Goal: Download file/media

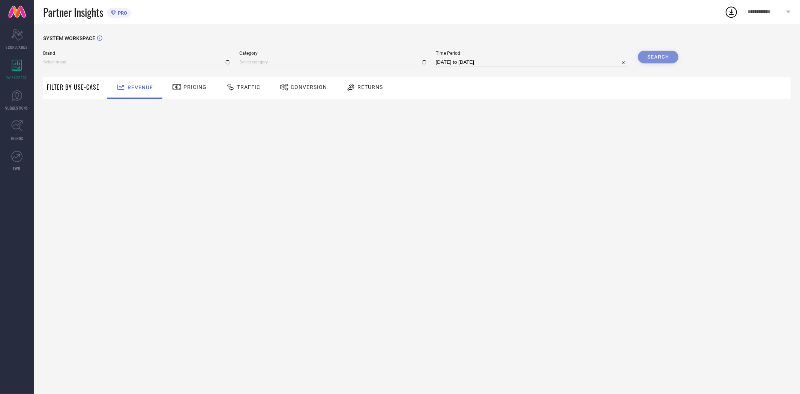
type input "EXTRA LOVE BY LIBAS"
type input "All"
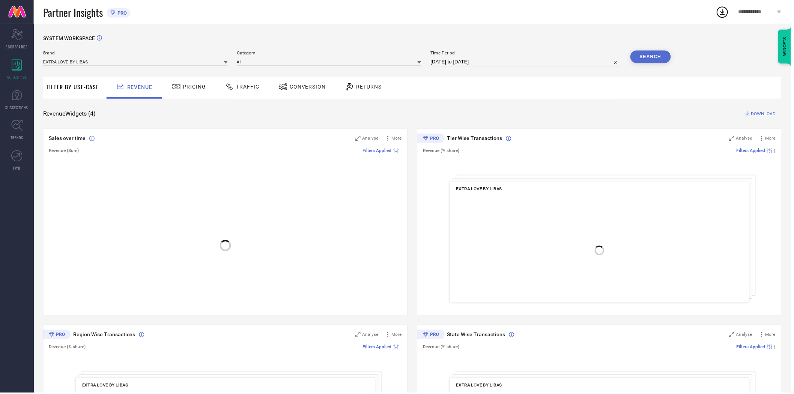
click at [307, 88] on span "Conversion" at bounding box center [309, 87] width 36 height 6
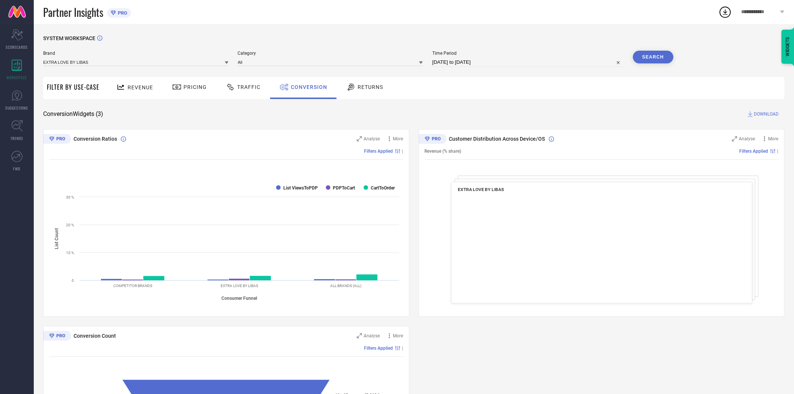
click at [463, 62] on input "[DATE] to [DATE]" at bounding box center [527, 62] width 191 height 9
select select "7"
select select "2025"
select select "8"
select select "2025"
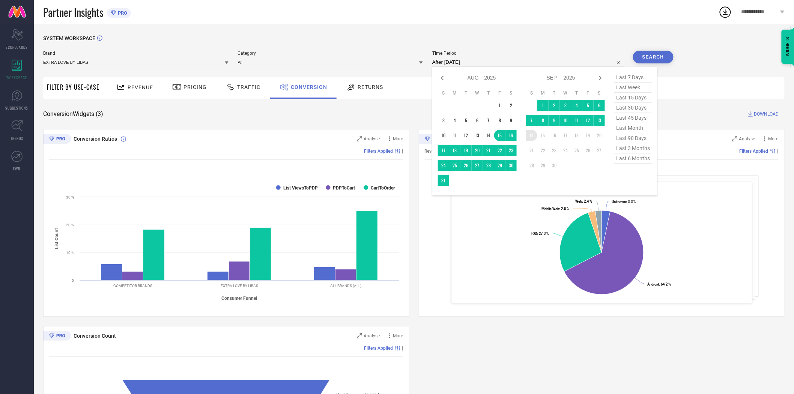
click at [533, 138] on td "14" at bounding box center [531, 135] width 11 height 11
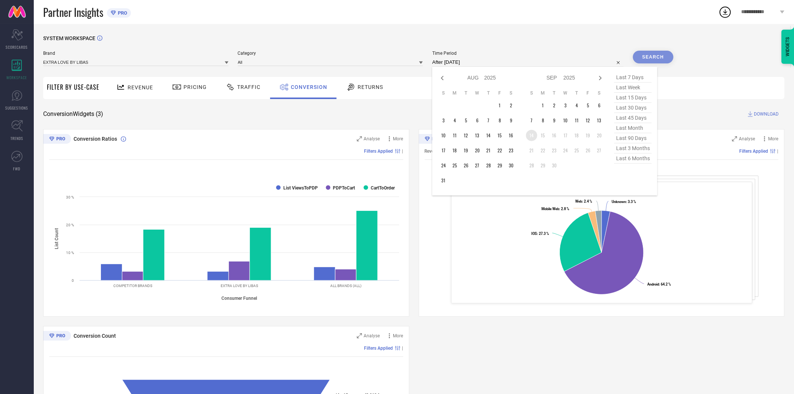
type input "[DATE] to [DATE]"
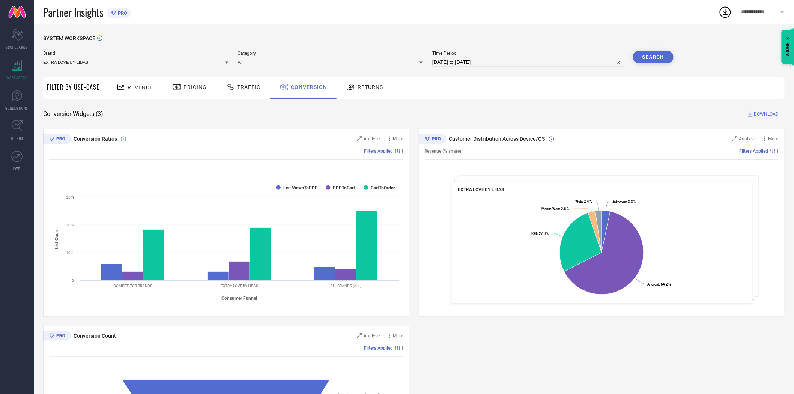
drag, startPoint x: 521, startPoint y: 110, endPoint x: 606, endPoint y: 75, distance: 91.7
click at [530, 108] on div "SYSTEM WORKSPACE Brand EXTRA LOVE BY LIBAS Category All Time Period [DATE] to […" at bounding box center [413, 274] width 741 height 478
click at [648, 57] on button "Search" at bounding box center [653, 57] width 41 height 13
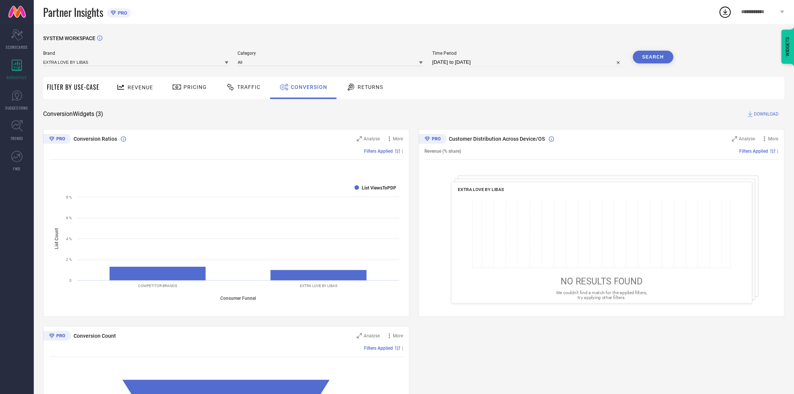
click at [759, 114] on span "DOWNLOAD" at bounding box center [766, 114] width 25 height 8
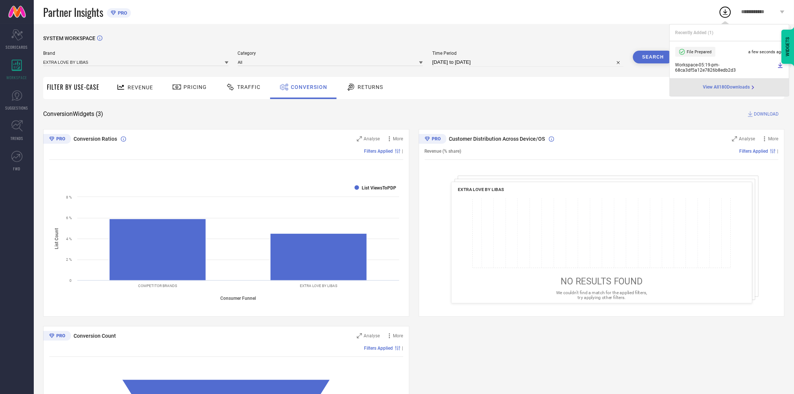
click at [505, 40] on div "SYSTEM WORKSPACE" at bounding box center [413, 42] width 741 height 15
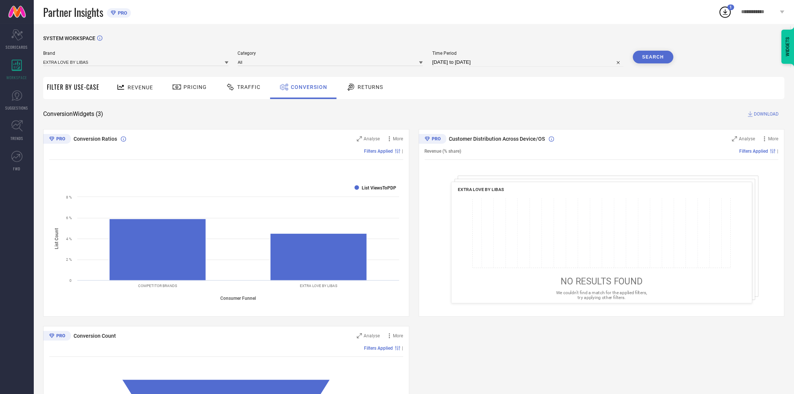
click at [478, 62] on input "[DATE] to [DATE]" at bounding box center [527, 62] width 191 height 9
select select "8"
select select "2025"
select select "9"
select select "2025"
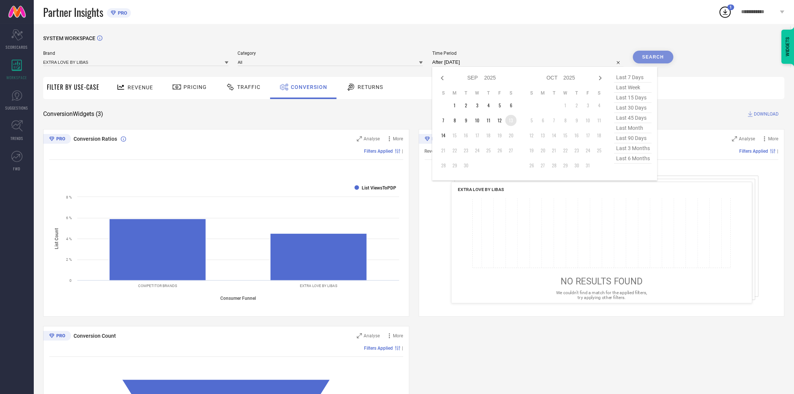
click at [510, 120] on td "13" at bounding box center [510, 120] width 11 height 11
type input "[DATE] to [DATE]"
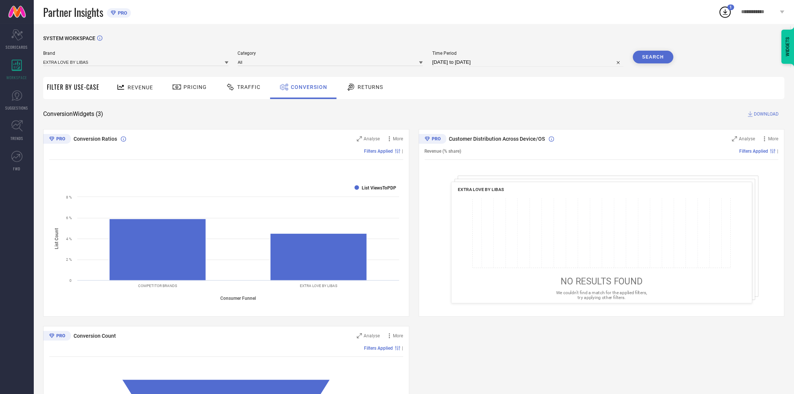
drag, startPoint x: 575, startPoint y: 94, endPoint x: 586, endPoint y: 92, distance: 10.7
click at [581, 92] on div "Revenue Pricing Traffic Conversion Returns" at bounding box center [443, 88] width 681 height 22
click at [640, 58] on button "Search" at bounding box center [653, 57] width 41 height 13
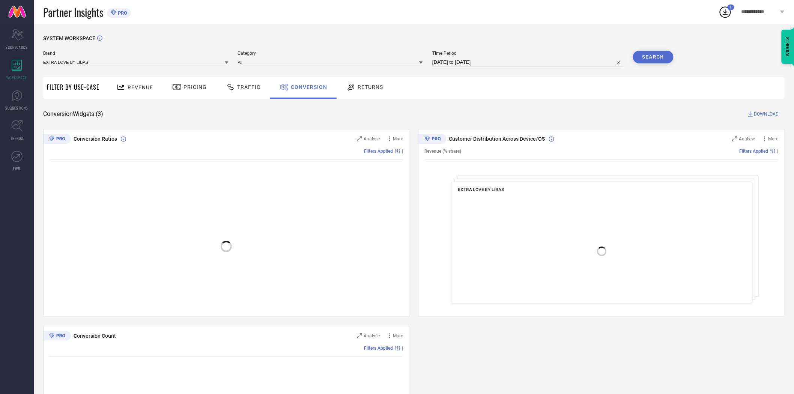
click at [762, 113] on span "DOWNLOAD" at bounding box center [766, 114] width 25 height 8
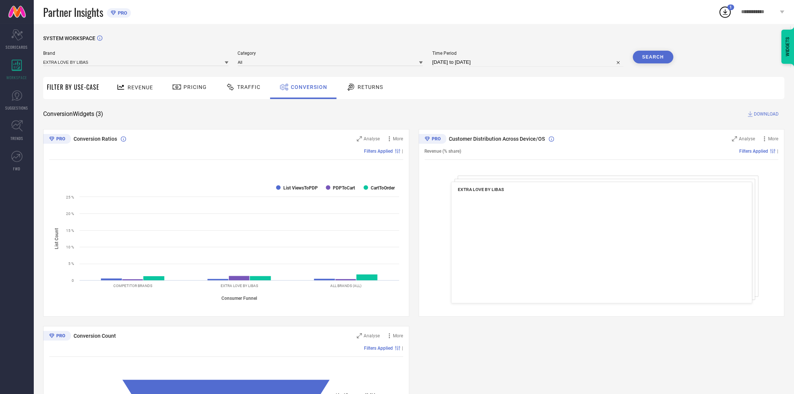
click at [505, 63] on input "[DATE] to [DATE]" at bounding box center [527, 62] width 191 height 9
select select "8"
select select "2025"
select select "9"
select select "2025"
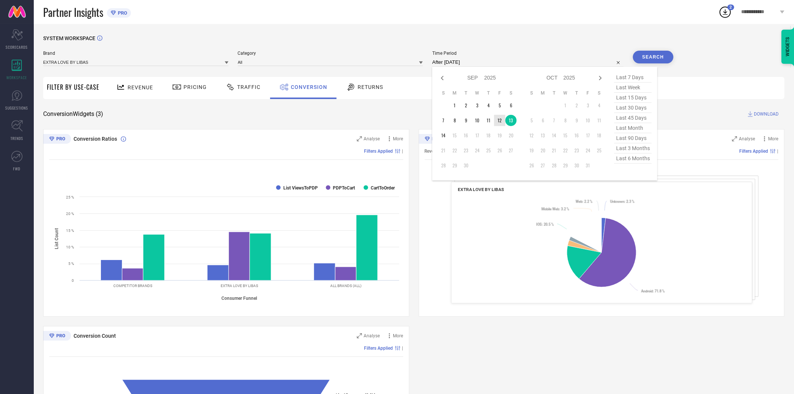
click at [501, 121] on td "12" at bounding box center [499, 120] width 11 height 11
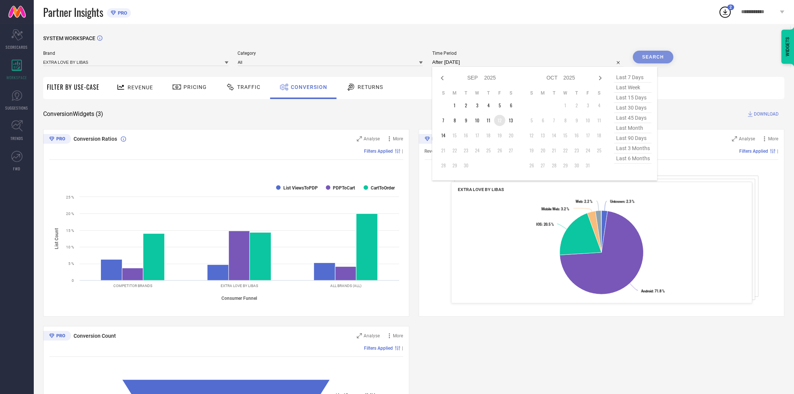
type input "[DATE] to [DATE]"
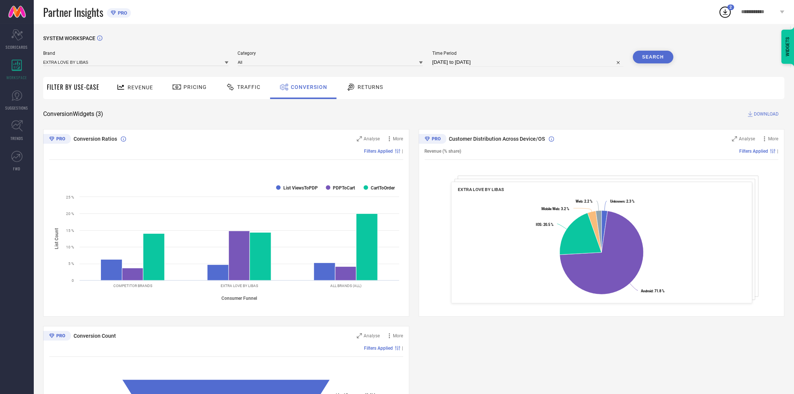
drag, startPoint x: 570, startPoint y: 93, endPoint x: 647, endPoint y: 69, distance: 80.3
click at [578, 93] on div "Revenue Pricing Traffic Conversion Returns" at bounding box center [443, 88] width 681 height 22
click at [657, 57] on button "Search" at bounding box center [653, 57] width 41 height 13
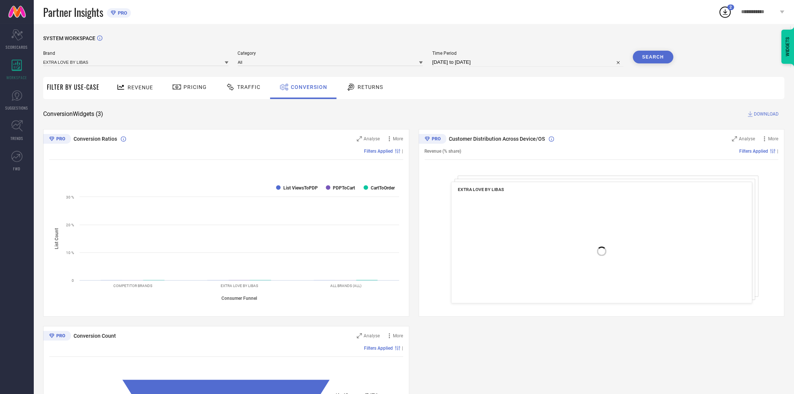
click at [758, 114] on div "**********" at bounding box center [397, 262] width 794 height 525
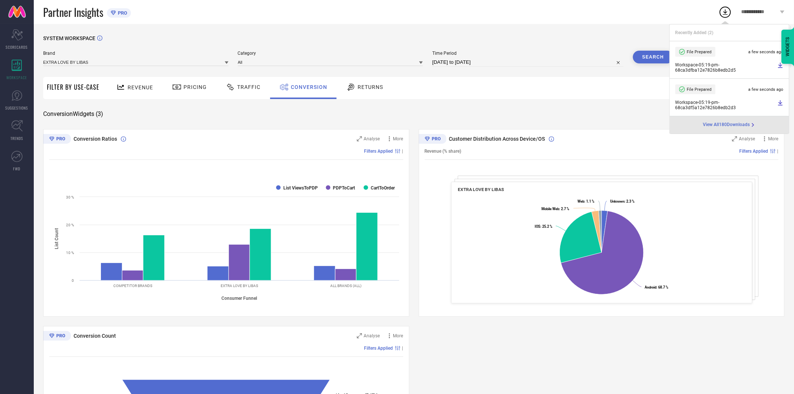
click at [550, 91] on div "Revenue Pricing Traffic Conversion Returns" at bounding box center [443, 88] width 681 height 22
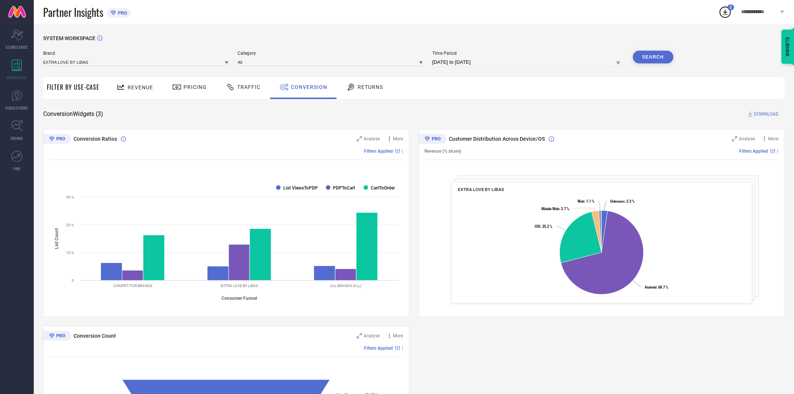
click at [765, 115] on span "DOWNLOAD" at bounding box center [766, 114] width 25 height 8
click at [557, 84] on div "Revenue Pricing Traffic Conversion Returns" at bounding box center [443, 88] width 681 height 22
